Goal: Use online tool/utility: Utilize a website feature to perform a specific function

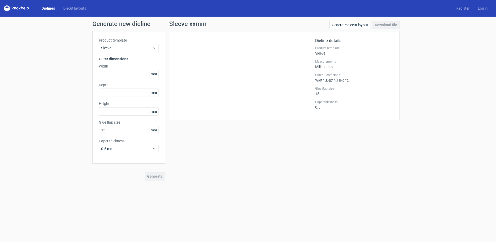
drag, startPoint x: 51, startPoint y: 6, endPoint x: 72, endPoint y: 12, distance: 21.8
click at [51, 6] on link "Dielines" at bounding box center [48, 8] width 22 height 5
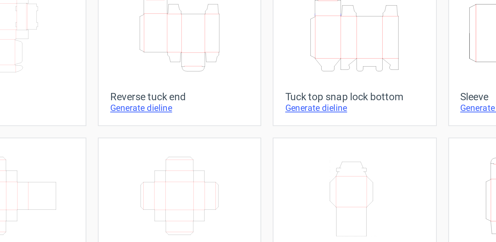
click at [176, 102] on icon "Width Depth Height" at bounding box center [185, 110] width 46 height 29
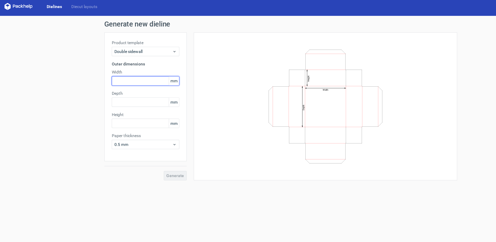
click at [118, 72] on input "text" at bounding box center [129, 74] width 60 height 8
type input "50"
click at [107, 94] on input "text" at bounding box center [129, 92] width 60 height 8
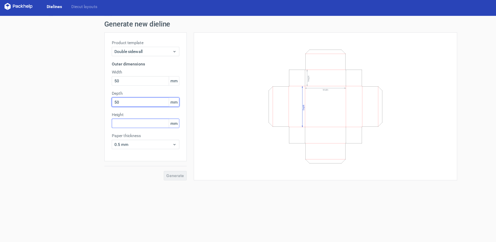
type input "50"
click at [115, 111] on input "text" at bounding box center [129, 111] width 60 height 8
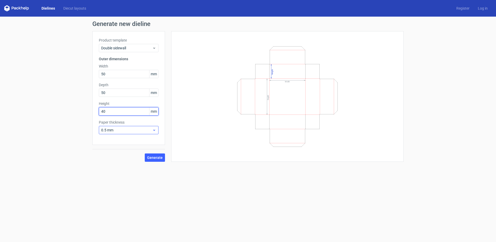
type input "40"
click at [124, 131] on span "0.5 mm" at bounding box center [126, 129] width 51 height 5
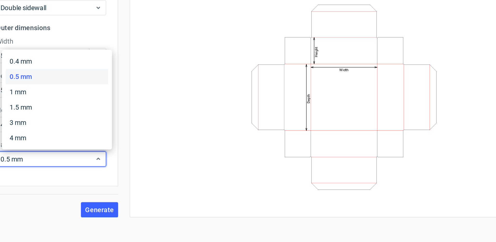
click at [205, 89] on div "Width Depth Height" at bounding box center [287, 96] width 219 height 117
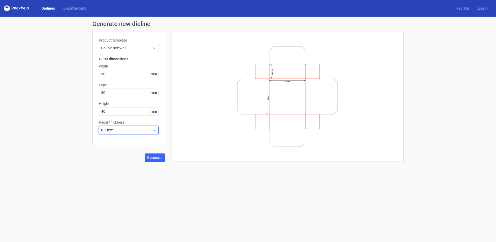
click at [124, 131] on span "0.5 mm" at bounding box center [126, 129] width 51 height 5
click at [119, 168] on div "1.5 mm" at bounding box center [128, 166] width 55 height 8
click at [152, 156] on span "Generate" at bounding box center [155, 158] width 16 height 4
